Goal: Task Accomplishment & Management: Manage account settings

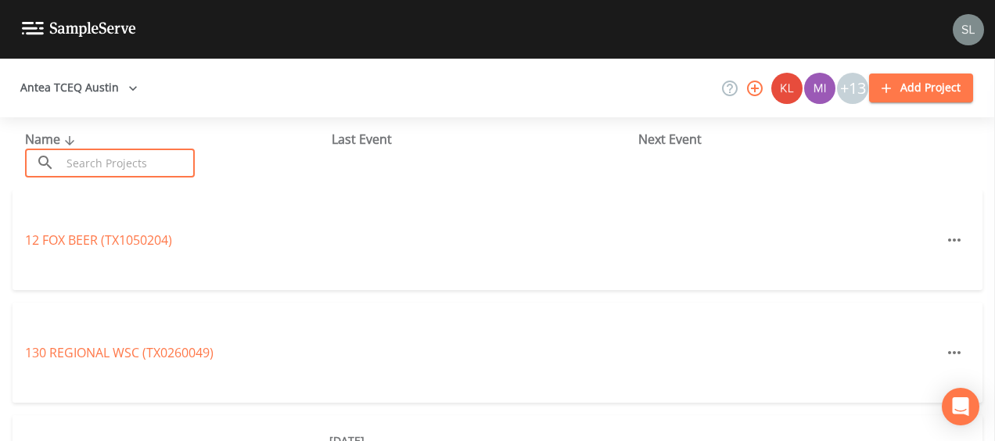
click at [122, 161] on input "text" at bounding box center [128, 163] width 134 height 29
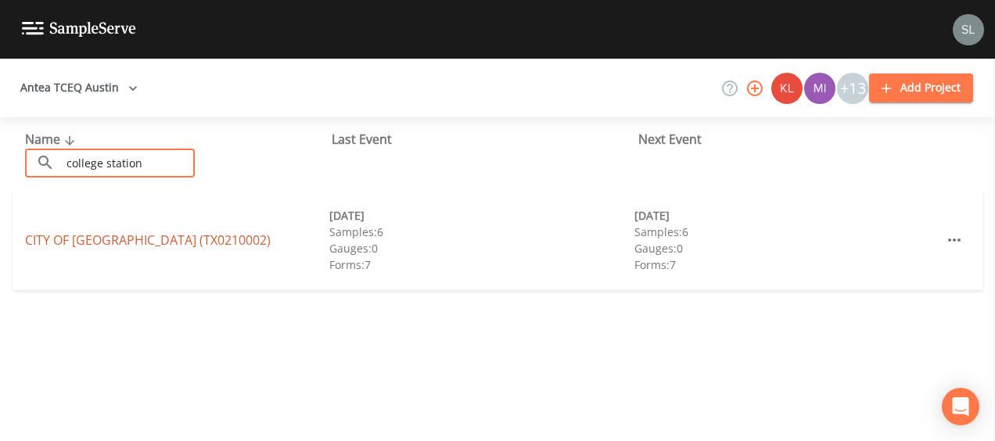
type input "college station"
click at [139, 244] on link "[GEOGRAPHIC_DATA] (TX0210002)" at bounding box center [148, 240] width 246 height 17
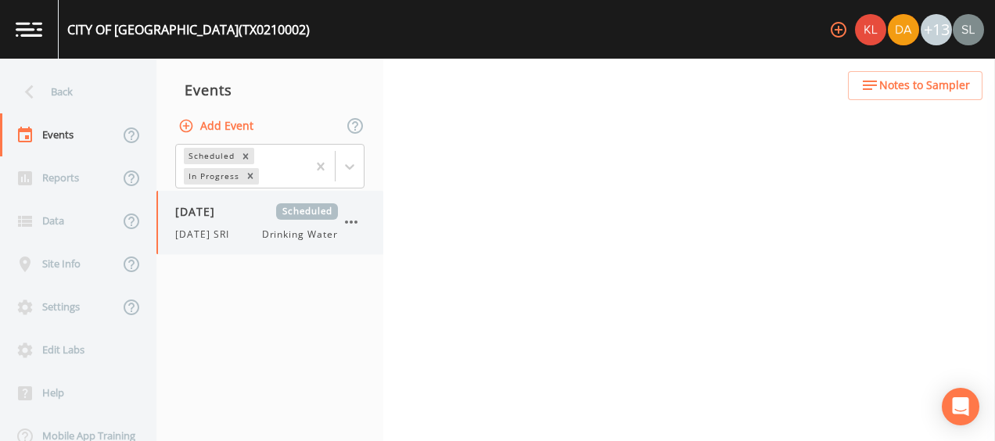
click at [205, 224] on div "[DATE] Scheduled [DATE] SRI Drinking Water" at bounding box center [256, 222] width 163 height 38
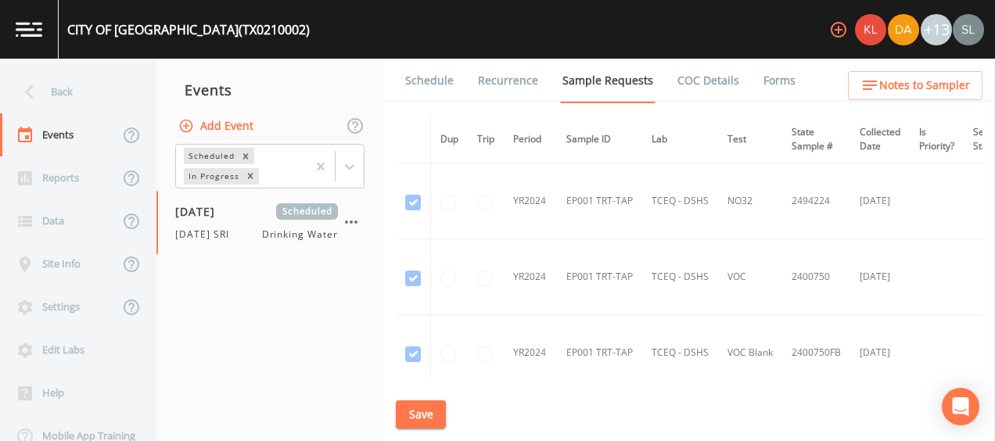
click at [431, 74] on link "Schedule" at bounding box center [429, 81] width 53 height 44
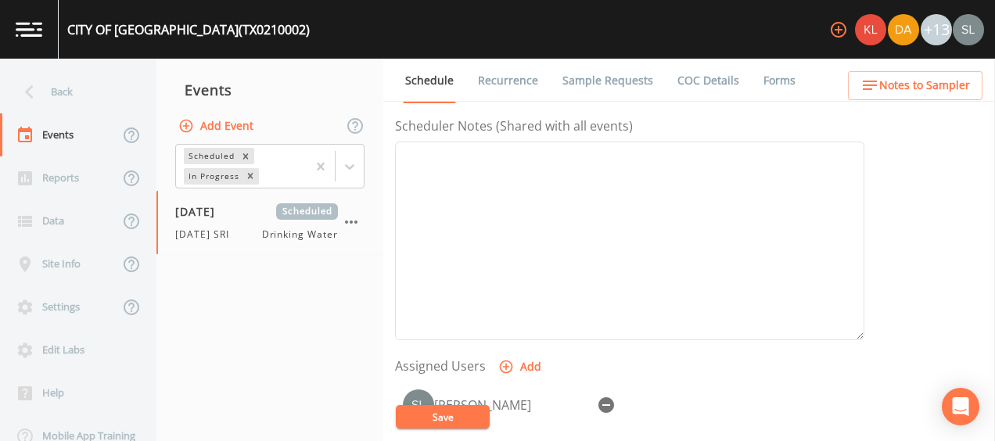
scroll to position [442, 0]
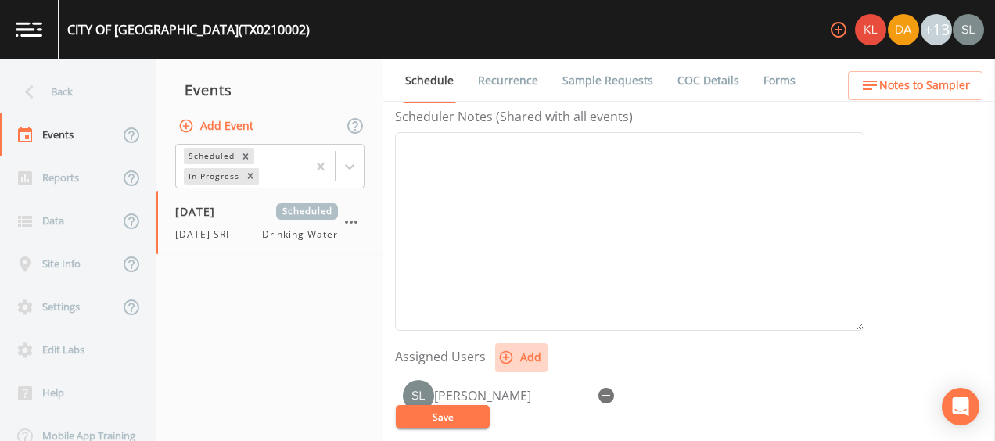
click at [533, 354] on button "Add" at bounding box center [521, 357] width 52 height 29
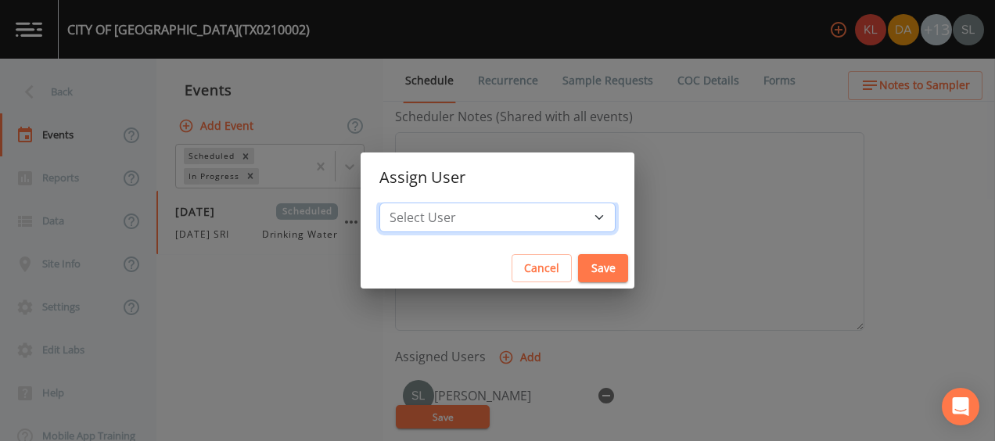
click at [505, 224] on select "Select User [PERSON_NAME] [PERSON_NAME] [PERSON_NAME] [PERSON_NAME] [PERSON_NAM…" at bounding box center [497, 218] width 236 height 30
select select "0023e953-f3f1-45db-ad64-8e5cfc113843"
click at [429, 203] on select "Select User [PERSON_NAME] [PERSON_NAME] [PERSON_NAME] [PERSON_NAME] [PERSON_NAM…" at bounding box center [497, 218] width 236 height 30
click at [578, 257] on button "Save" at bounding box center [603, 268] width 50 height 29
select select
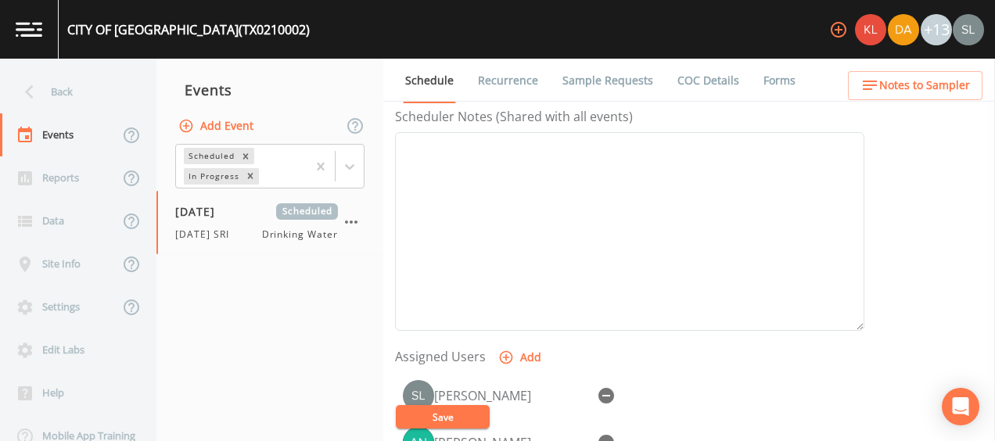
scroll to position [515, 0]
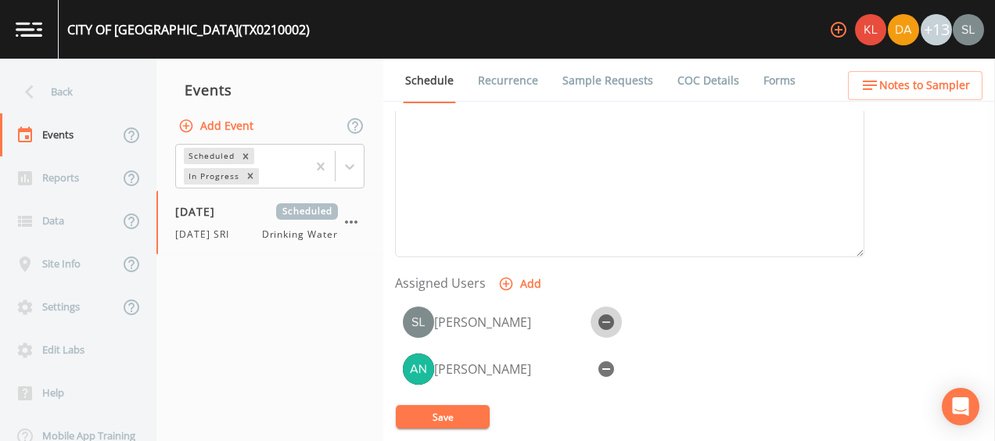
click at [606, 315] on icon "button" at bounding box center [606, 322] width 16 height 16
click at [475, 407] on button "Save" at bounding box center [443, 416] width 94 height 23
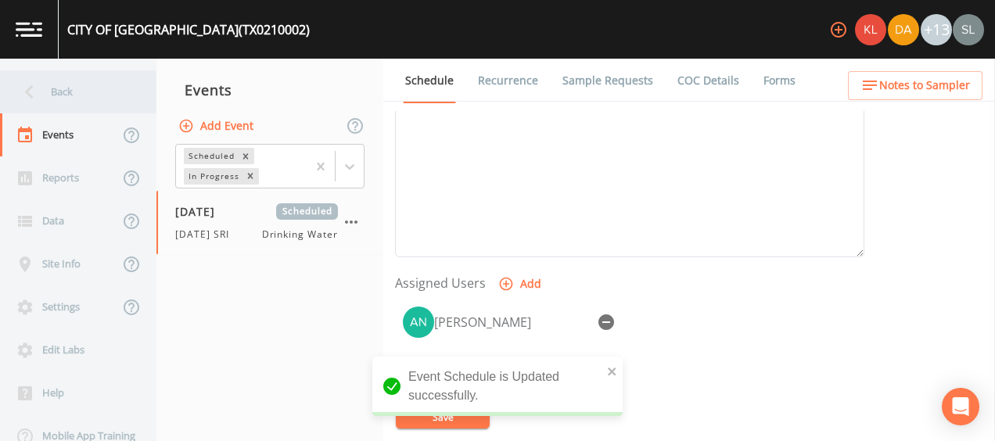
click at [81, 97] on div "Back" at bounding box center [70, 91] width 141 height 43
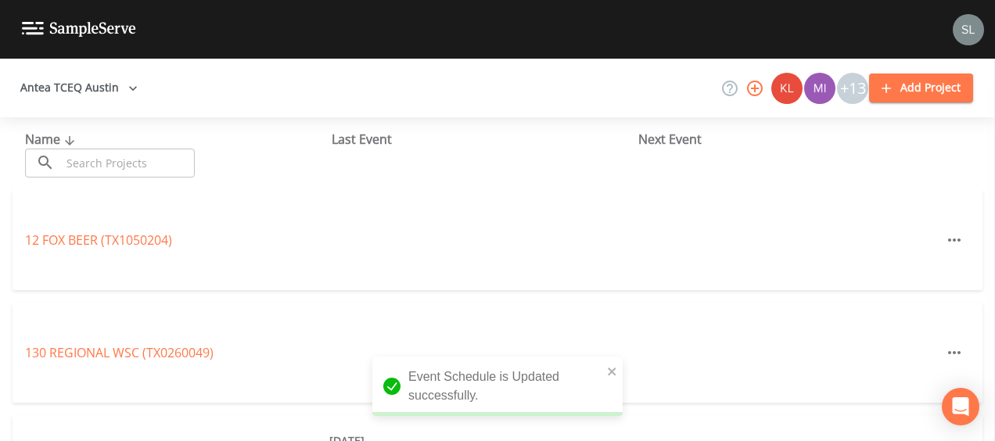
click at [150, 158] on input "text" at bounding box center [128, 163] width 134 height 29
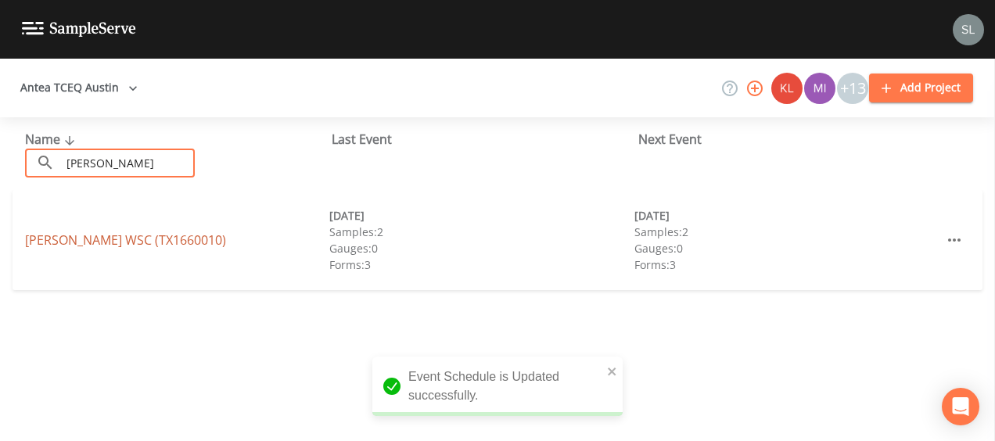
type input "[PERSON_NAME]"
click at [153, 240] on link "[PERSON_NAME] WSC (TX1660010)" at bounding box center [125, 240] width 201 height 17
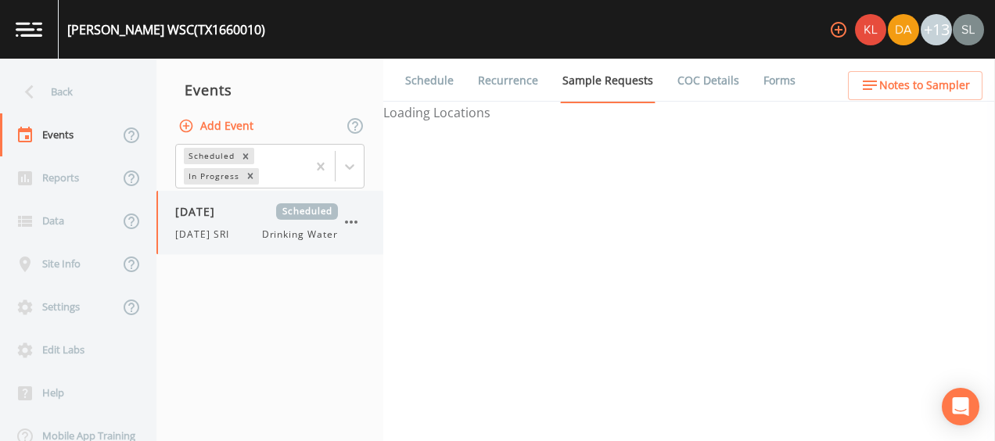
click at [252, 217] on div "[DATE] Scheduled" at bounding box center [256, 211] width 163 height 16
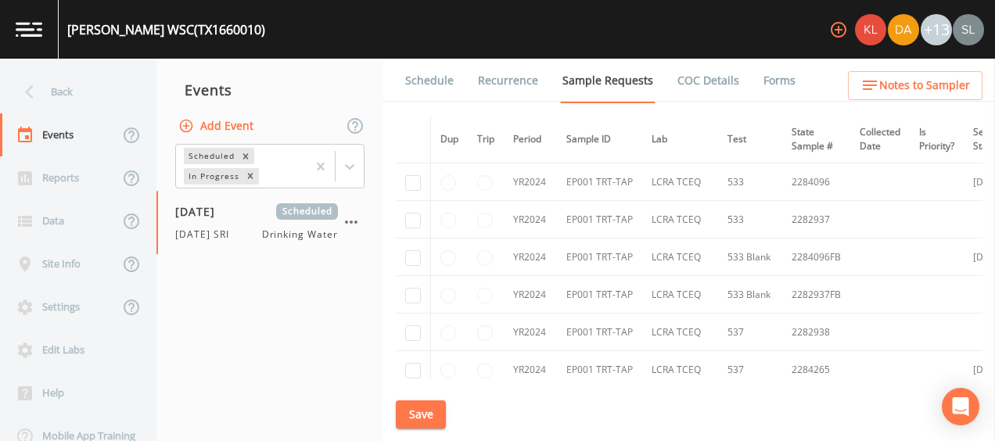
click at [447, 77] on link "Schedule" at bounding box center [429, 81] width 53 height 44
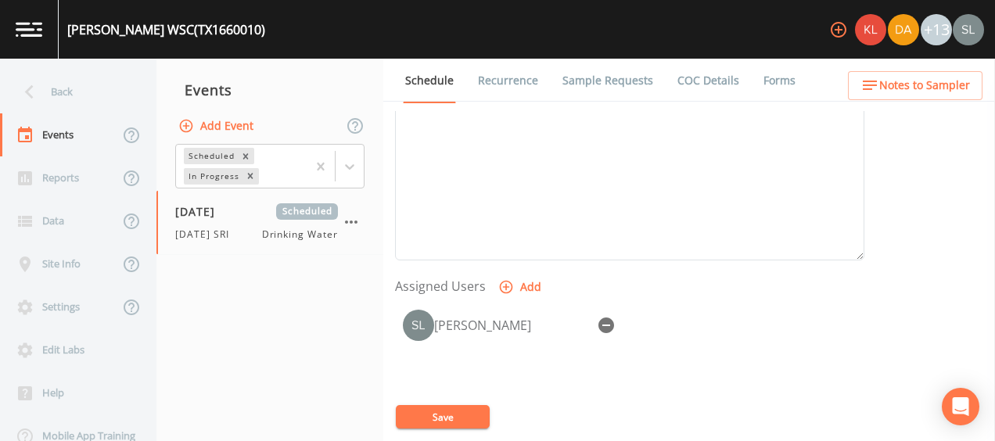
scroll to position [592, 0]
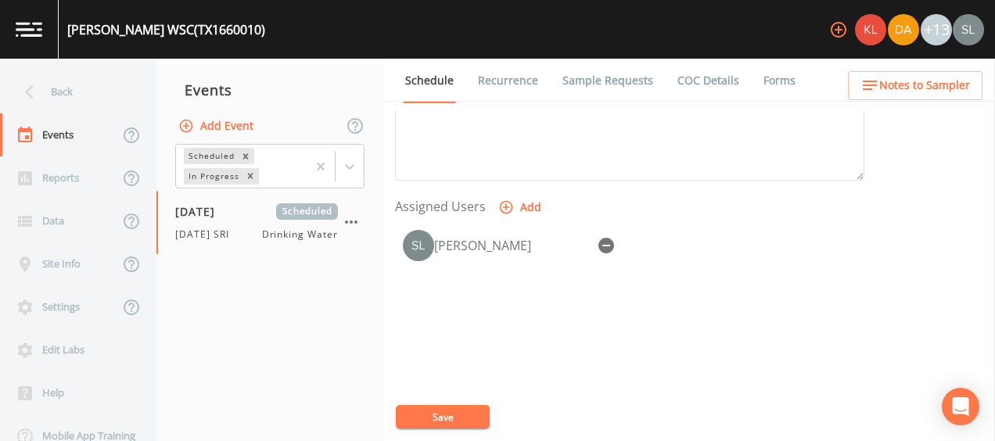
click at [429, 89] on link "Schedule" at bounding box center [429, 81] width 53 height 45
click at [605, 240] on icon "button" at bounding box center [606, 246] width 16 height 16
click at [528, 200] on button "Add" at bounding box center [521, 207] width 52 height 29
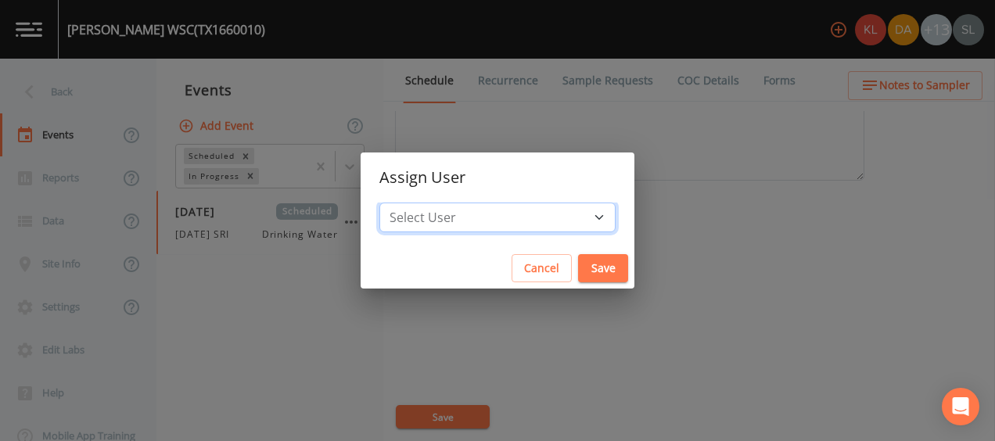
click at [546, 221] on select "Select User [PERSON_NAME] [PERSON_NAME] [PERSON_NAME] [PERSON_NAME] [PERSON_NAM…" at bounding box center [497, 218] width 236 height 30
select select "0023e953-f3f1-45db-ad64-8e5cfc113843"
click at [429, 203] on select "Select User [PERSON_NAME] [PERSON_NAME] [PERSON_NAME] [PERSON_NAME] [PERSON_NAM…" at bounding box center [497, 218] width 236 height 30
click at [578, 272] on button "Save" at bounding box center [603, 268] width 50 height 29
select select
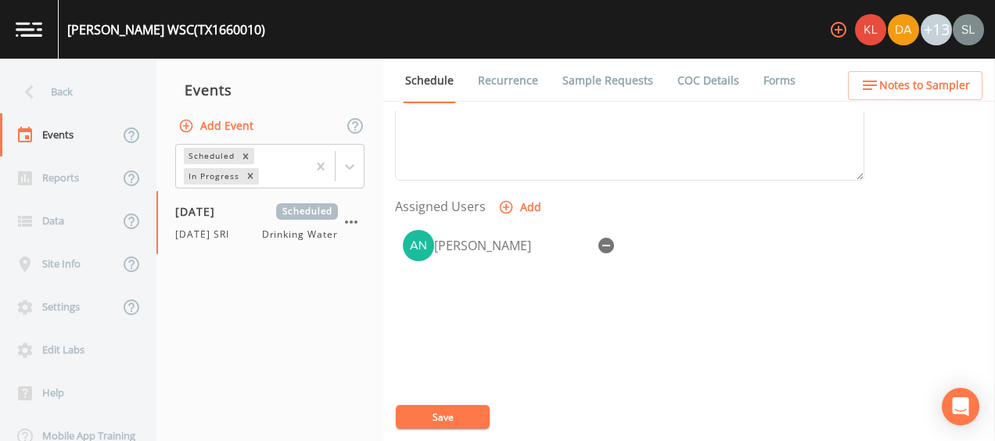
click at [626, 81] on link "Sample Requests" at bounding box center [607, 81] width 95 height 44
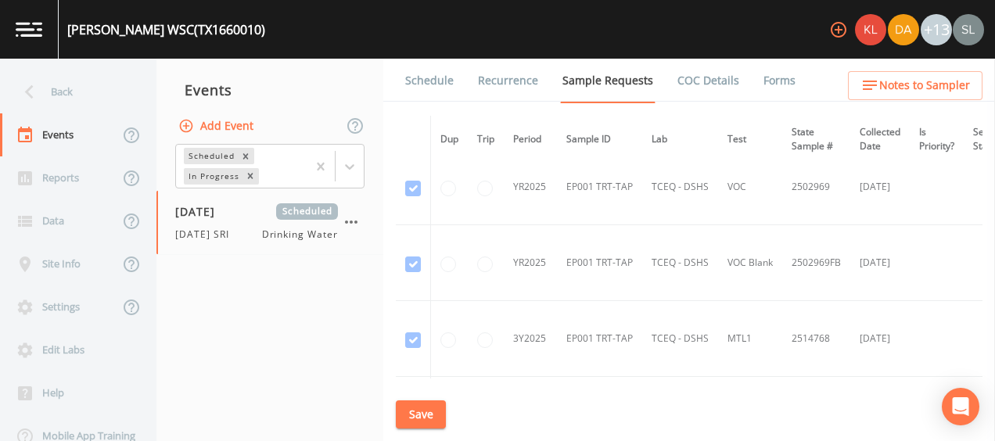
scroll to position [1466, 0]
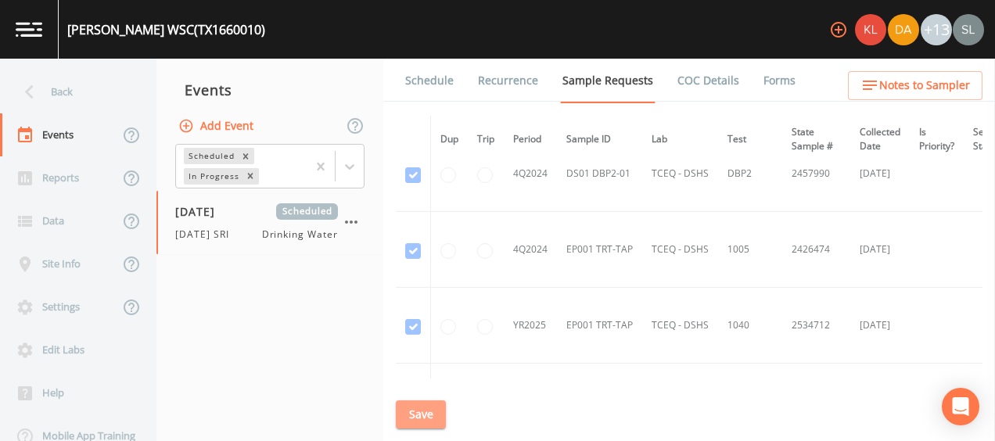
click at [417, 420] on button "Save" at bounding box center [421, 414] width 50 height 29
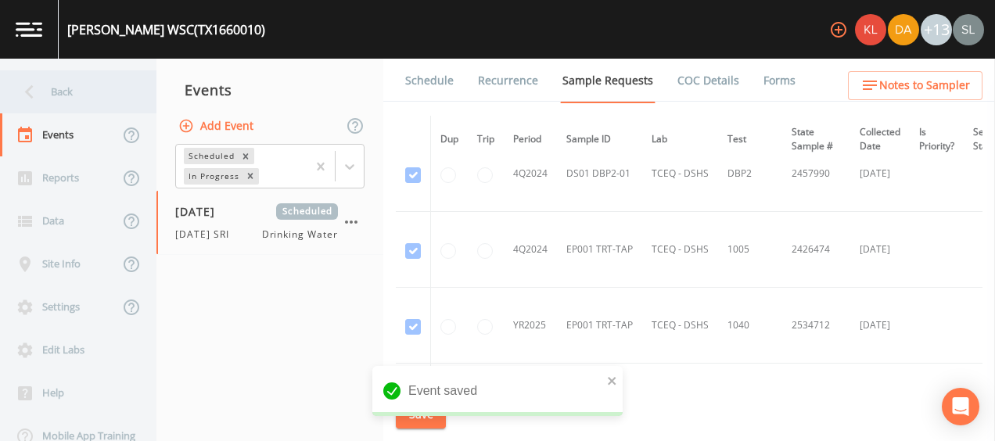
click at [63, 92] on div "Back" at bounding box center [70, 91] width 141 height 43
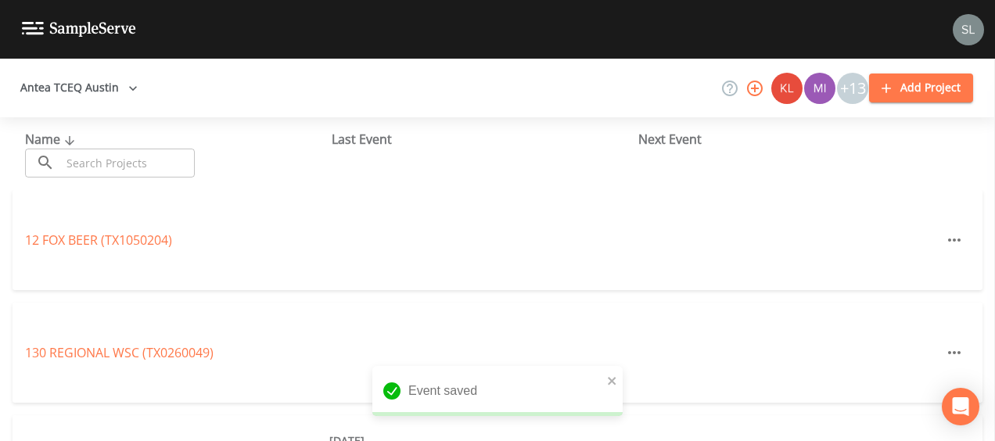
click at [136, 163] on input "text" at bounding box center [128, 163] width 134 height 29
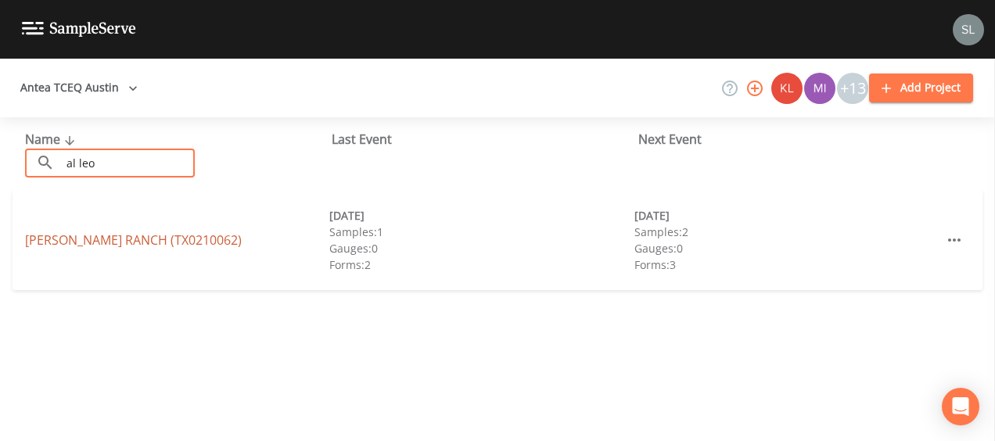
type input "al leo"
click at [141, 244] on link "[PERSON_NAME][GEOGRAPHIC_DATA] (TX0210062)" at bounding box center [133, 240] width 217 height 17
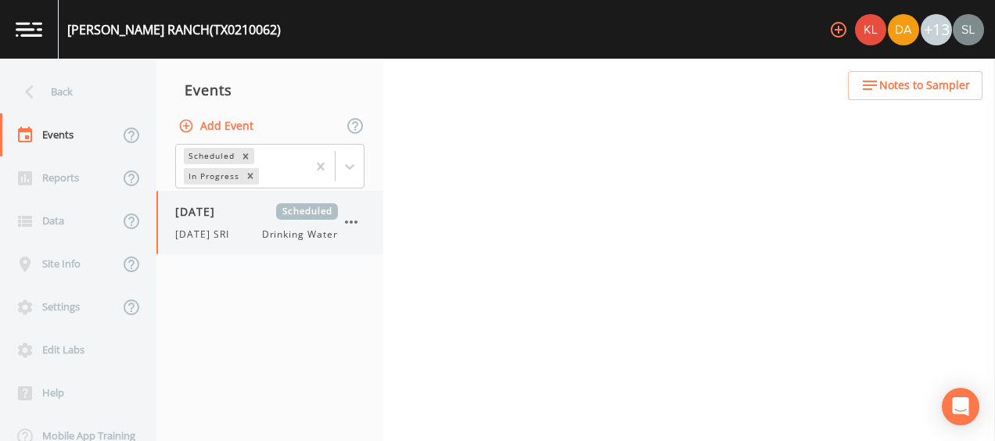
click at [221, 230] on span "[DATE] SRI" at bounding box center [206, 235] width 63 height 14
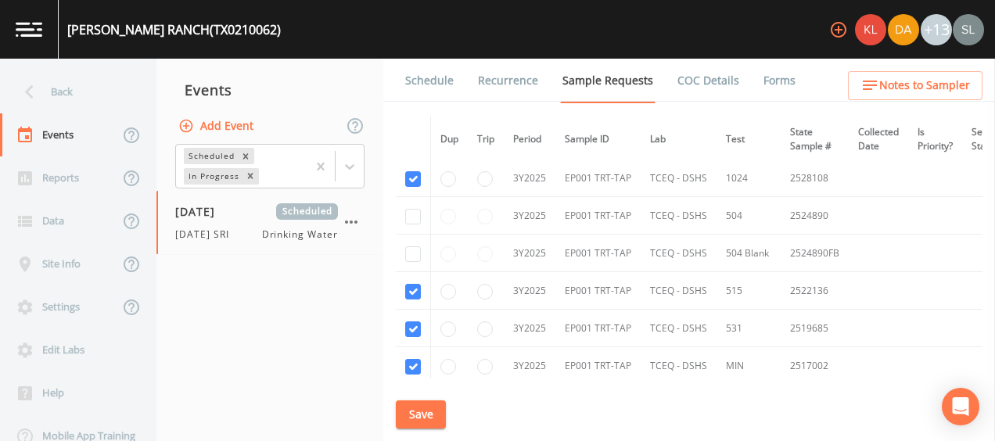
scroll to position [986, 0]
click at [415, 214] on input "checkbox" at bounding box center [413, 217] width 16 height 16
checkbox input "true"
click at [415, 246] on input "checkbox" at bounding box center [413, 254] width 16 height 16
checkbox input "true"
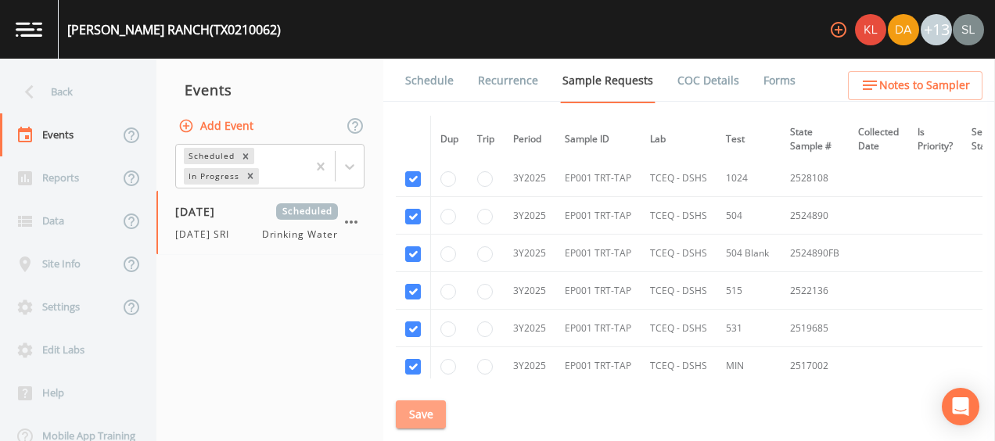
click at [418, 407] on button "Save" at bounding box center [421, 414] width 50 height 29
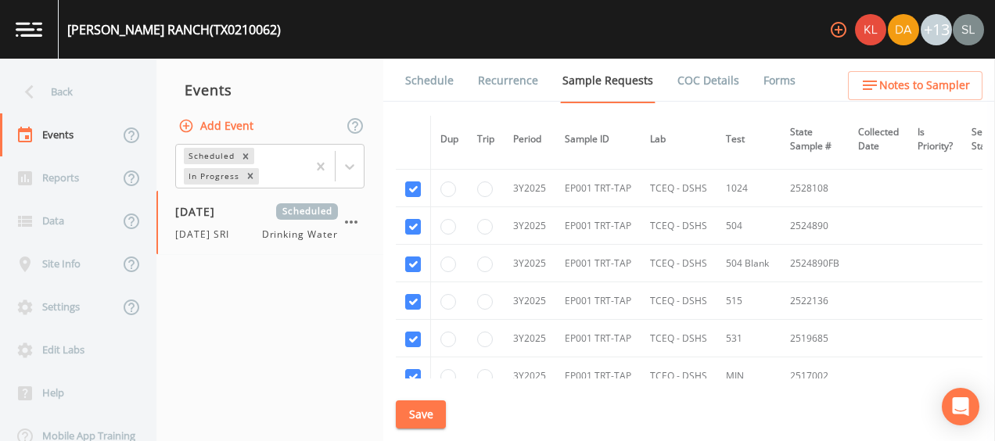
scroll to position [950, 0]
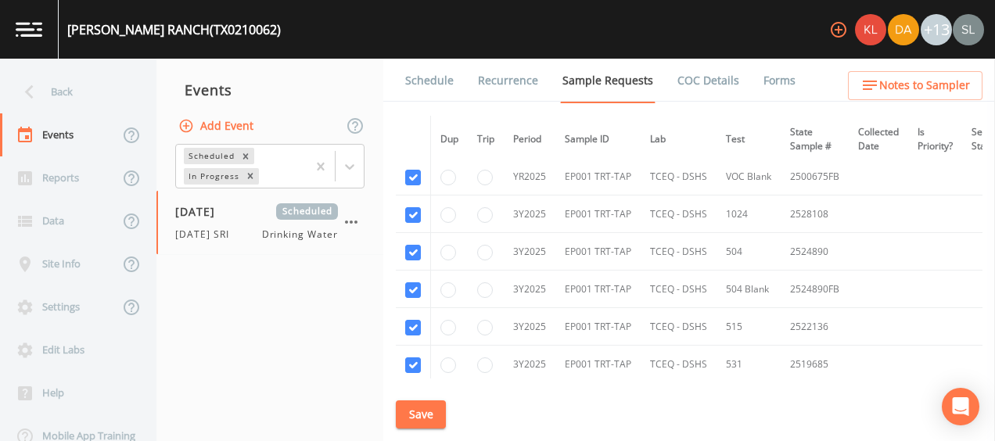
click at [432, 421] on button "Save" at bounding box center [421, 414] width 50 height 29
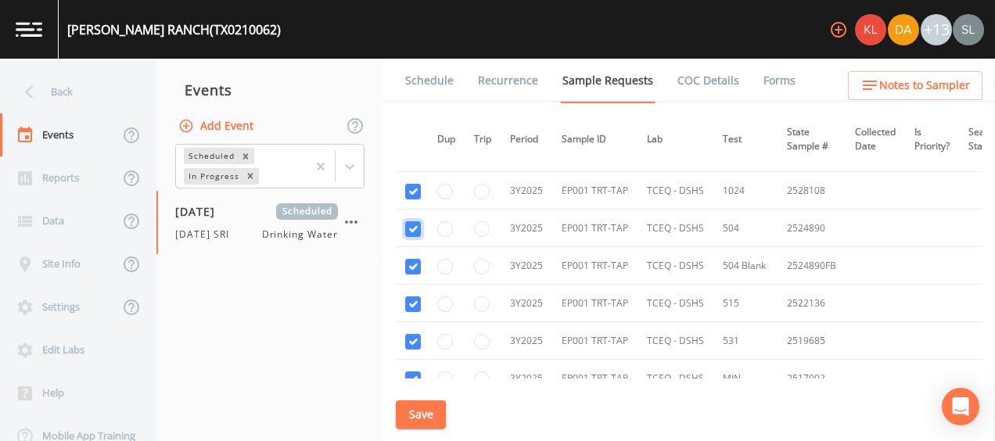
click at [414, 228] on input "checkbox" at bounding box center [413, 229] width 16 height 16
checkbox input "false"
click at [416, 263] on input "checkbox" at bounding box center [413, 267] width 16 height 16
checkbox input "false"
click at [438, 397] on div "Schedule Recurrence Sample Requests COC Details Forms Dup Trip Period Sample ID…" at bounding box center [689, 250] width 612 height 382
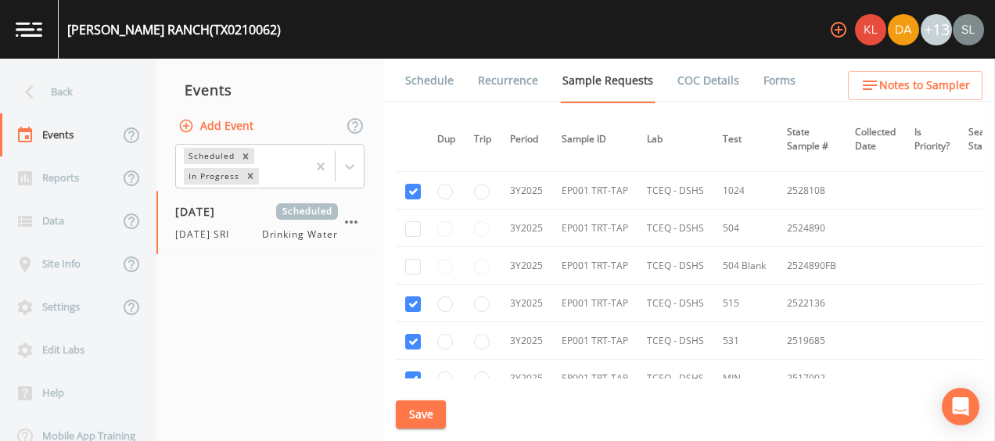
click at [435, 404] on button "Save" at bounding box center [421, 414] width 50 height 29
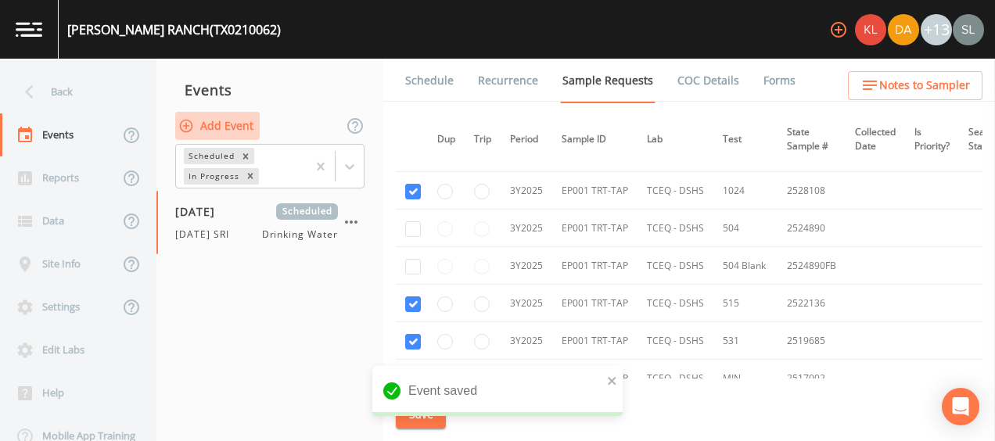
click at [239, 125] on button "Add Event" at bounding box center [217, 126] width 84 height 29
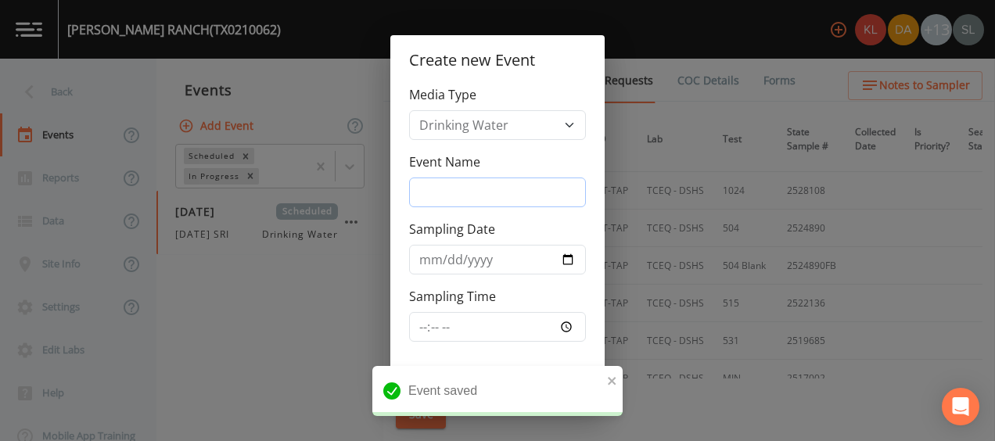
click at [499, 202] on input "Event Name" at bounding box center [497, 193] width 177 height 30
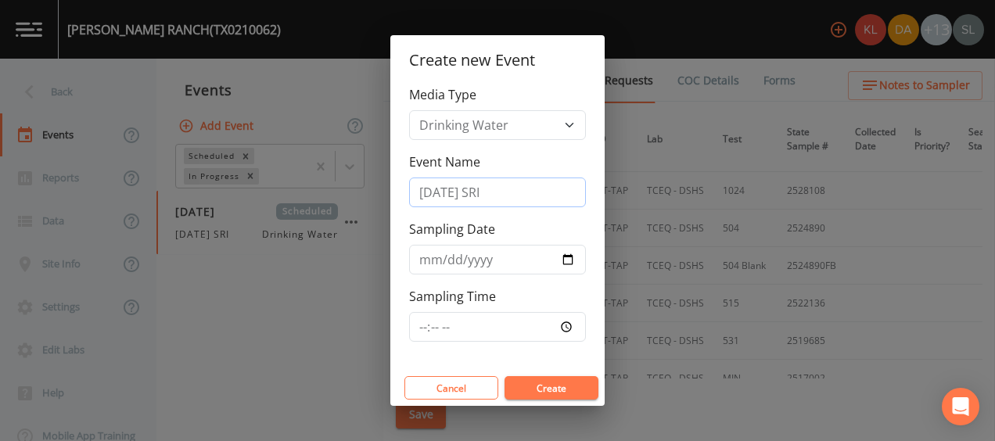
type input "[DATE] SRI"
click at [510, 177] on div "Event Name [DATE] SRI" at bounding box center [497, 180] width 177 height 55
click at [565, 257] on input "Sampling Date" at bounding box center [497, 260] width 177 height 30
type input "[DATE]"
click at [562, 392] on button "Create" at bounding box center [551, 387] width 94 height 23
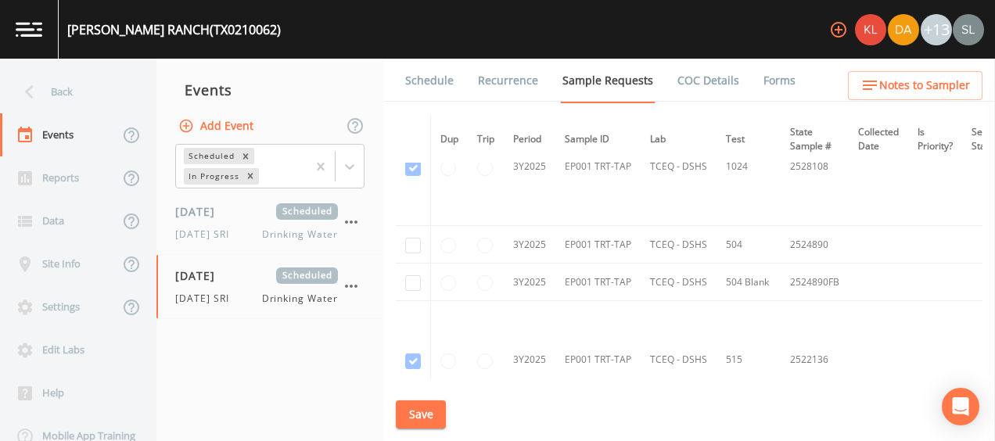
scroll to position [1280, 0]
click at [417, 238] on input "checkbox" at bounding box center [413, 246] width 16 height 16
checkbox input "true"
click at [419, 277] on input "checkbox" at bounding box center [413, 283] width 16 height 16
checkbox input "true"
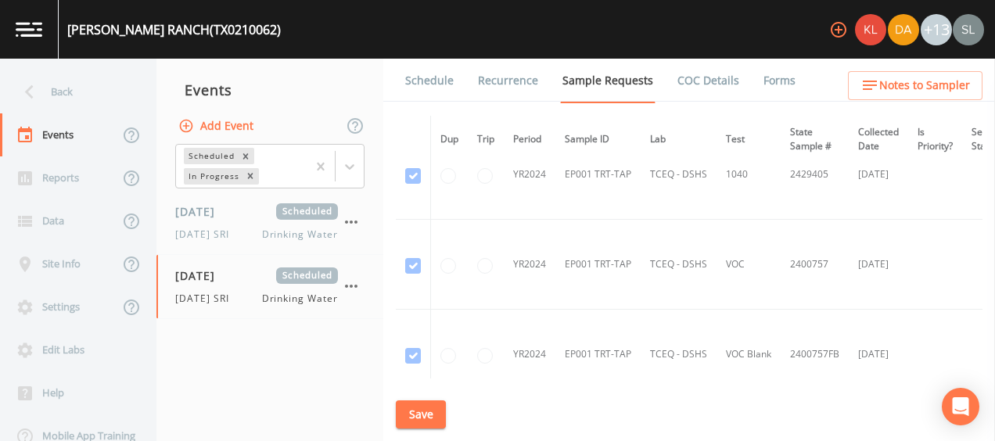
scroll to position [634, 0]
click at [411, 410] on button "Save" at bounding box center [421, 414] width 50 height 29
click at [432, 74] on link "Schedule" at bounding box center [429, 81] width 53 height 44
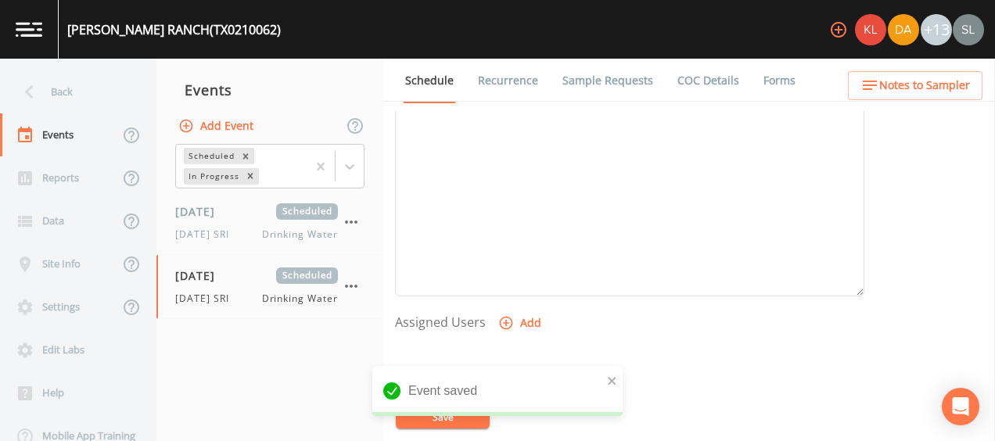
scroll to position [490, 0]
click at [539, 311] on button "Add" at bounding box center [521, 310] width 52 height 29
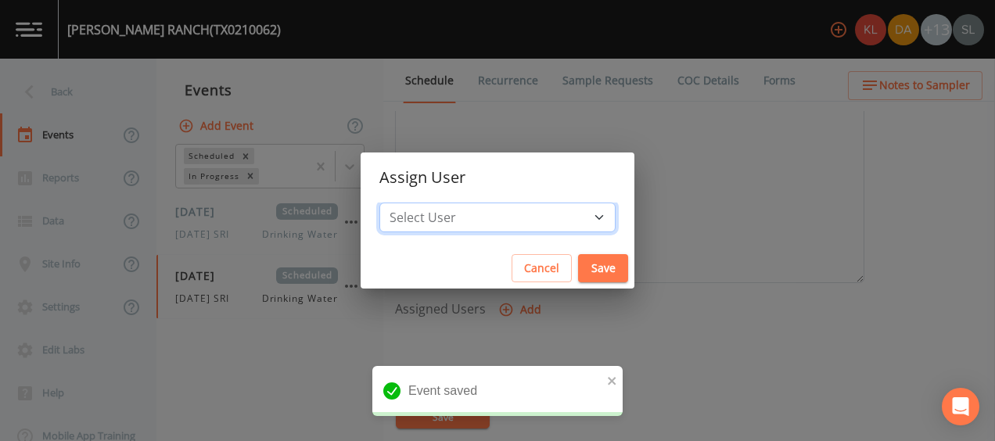
click at [532, 215] on select "Select User [PERSON_NAME] [PERSON_NAME] [PERSON_NAME] [PERSON_NAME] [PERSON_NAM…" at bounding box center [497, 218] width 236 height 30
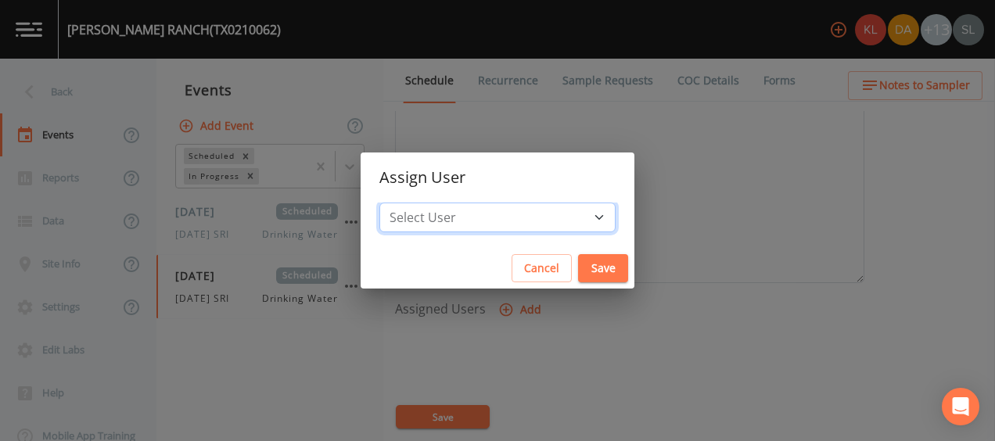
select select "ec903c3e-23b8-4790-bf81-d04851916195"
click at [429, 203] on select "Select User [PERSON_NAME] [PERSON_NAME] [PERSON_NAME] [PERSON_NAME] [PERSON_NAM…" at bounding box center [497, 218] width 236 height 30
click at [578, 266] on button "Save" at bounding box center [603, 268] width 50 height 29
select select
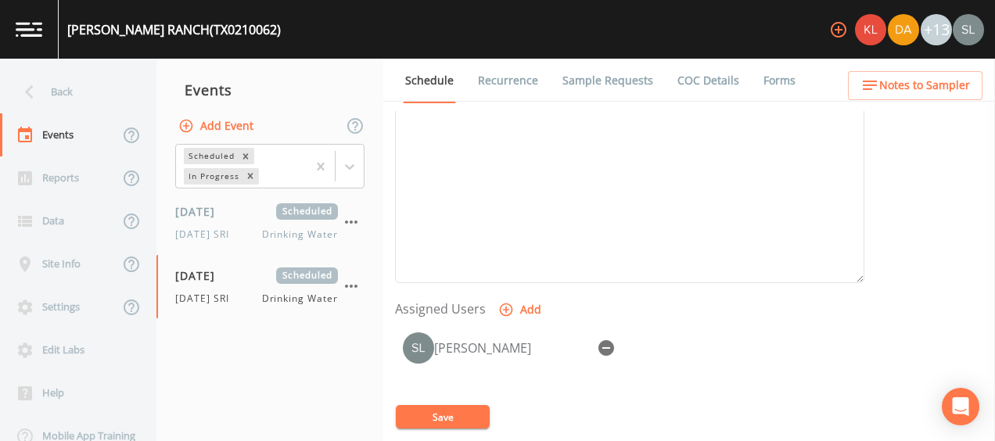
click at [441, 418] on button "Save" at bounding box center [443, 416] width 94 height 23
